Goal: Task Accomplishment & Management: Use online tool/utility

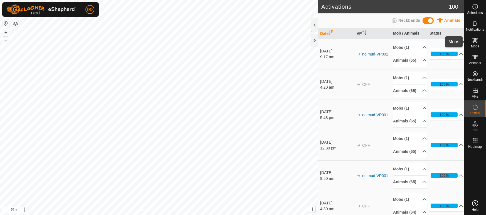
click at [476, 40] on icon at bounding box center [475, 40] width 6 height 5
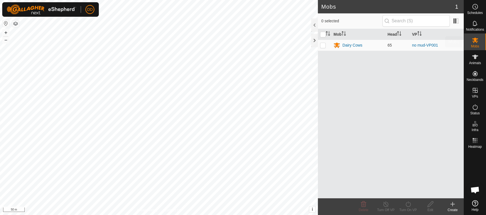
scroll to position [1260, 0]
click at [321, 45] on p-checkbox at bounding box center [323, 45] width 6 height 4
checkbox input "true"
click at [385, 208] on div "Turn Off VP" at bounding box center [386, 209] width 22 height 5
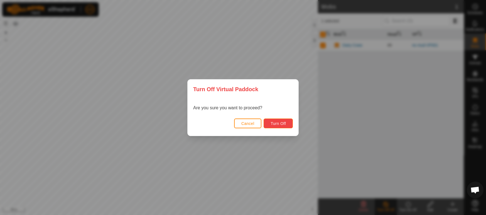
click at [280, 126] on button "Turn Off" at bounding box center [278, 123] width 29 height 10
